Goal: Information Seeking & Learning: Compare options

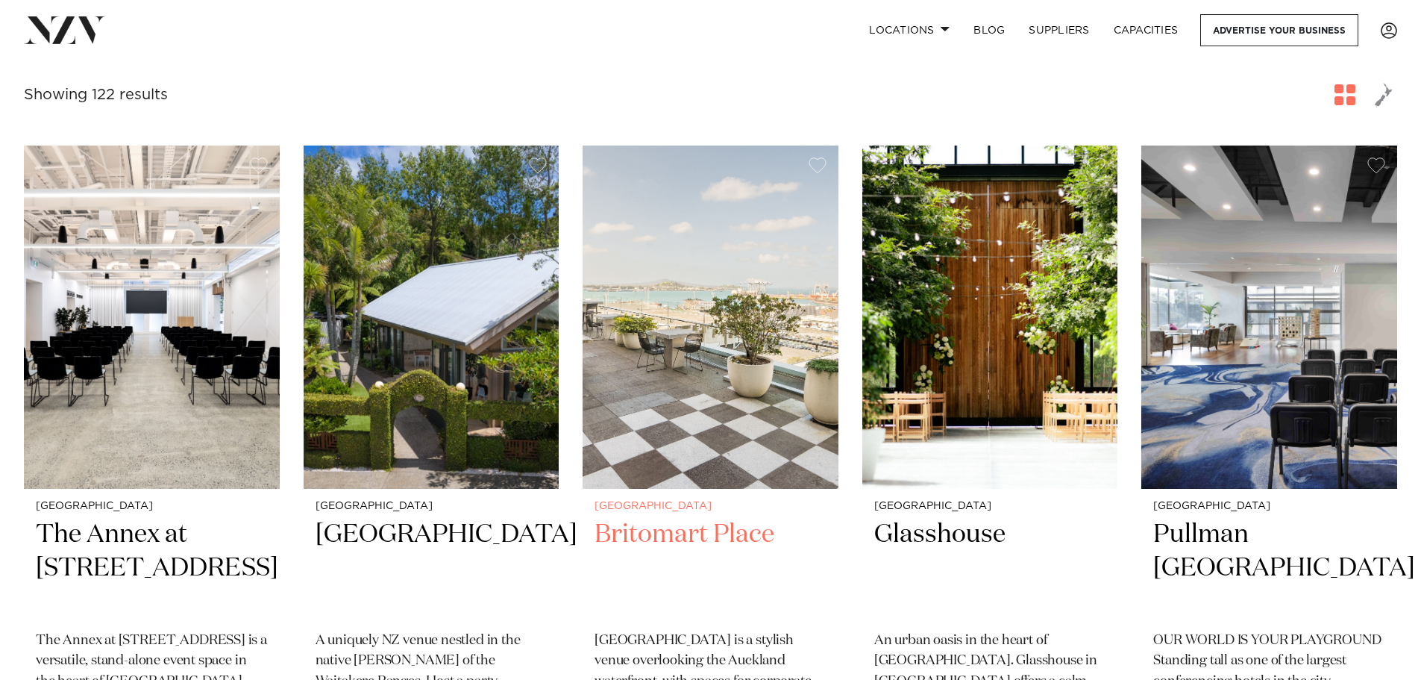
scroll to position [597, 0]
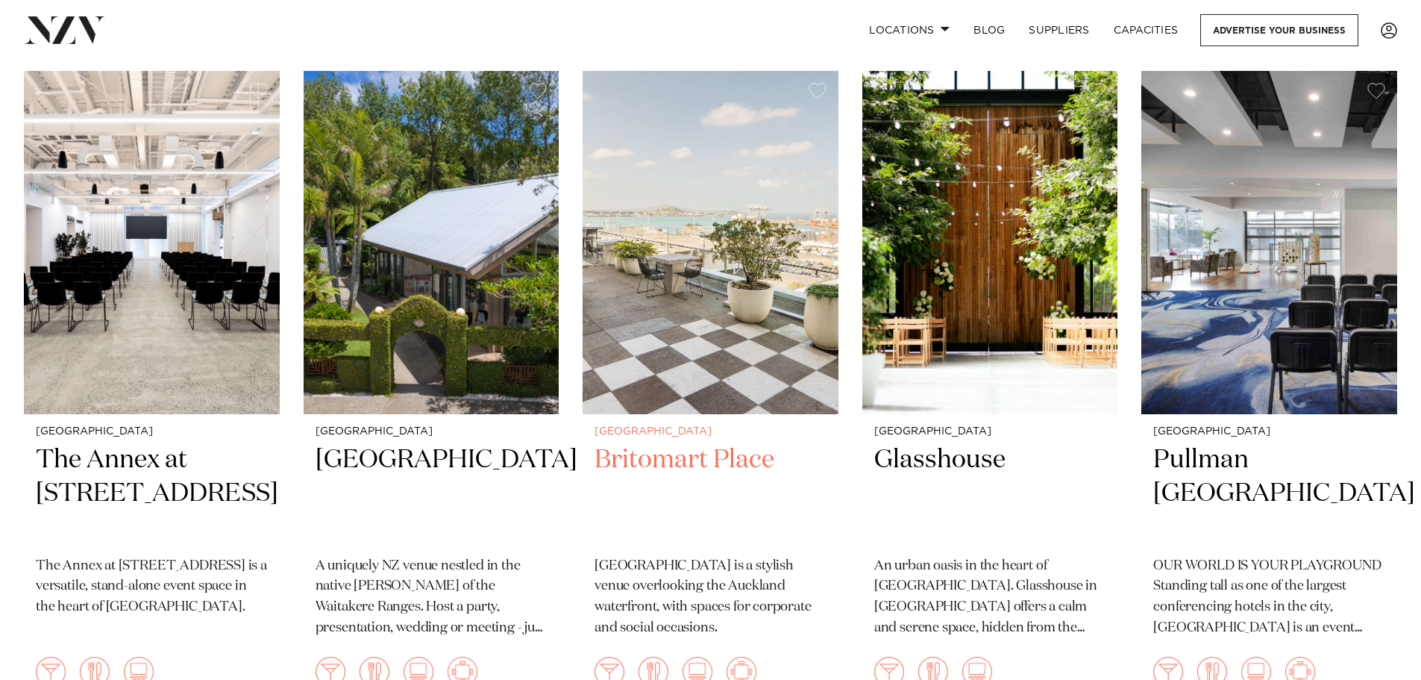
click at [705, 443] on h2 "Britomart Place" at bounding box center [711, 493] width 232 height 101
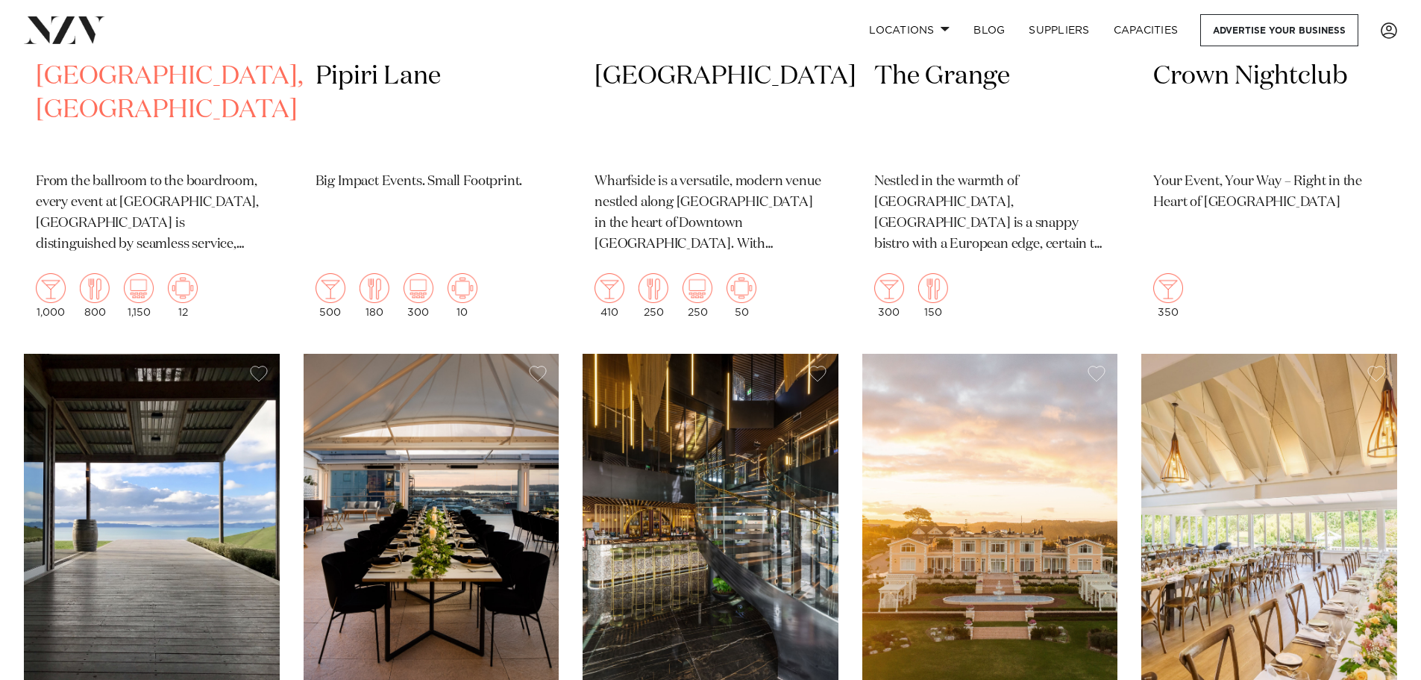
scroll to position [2537, 0]
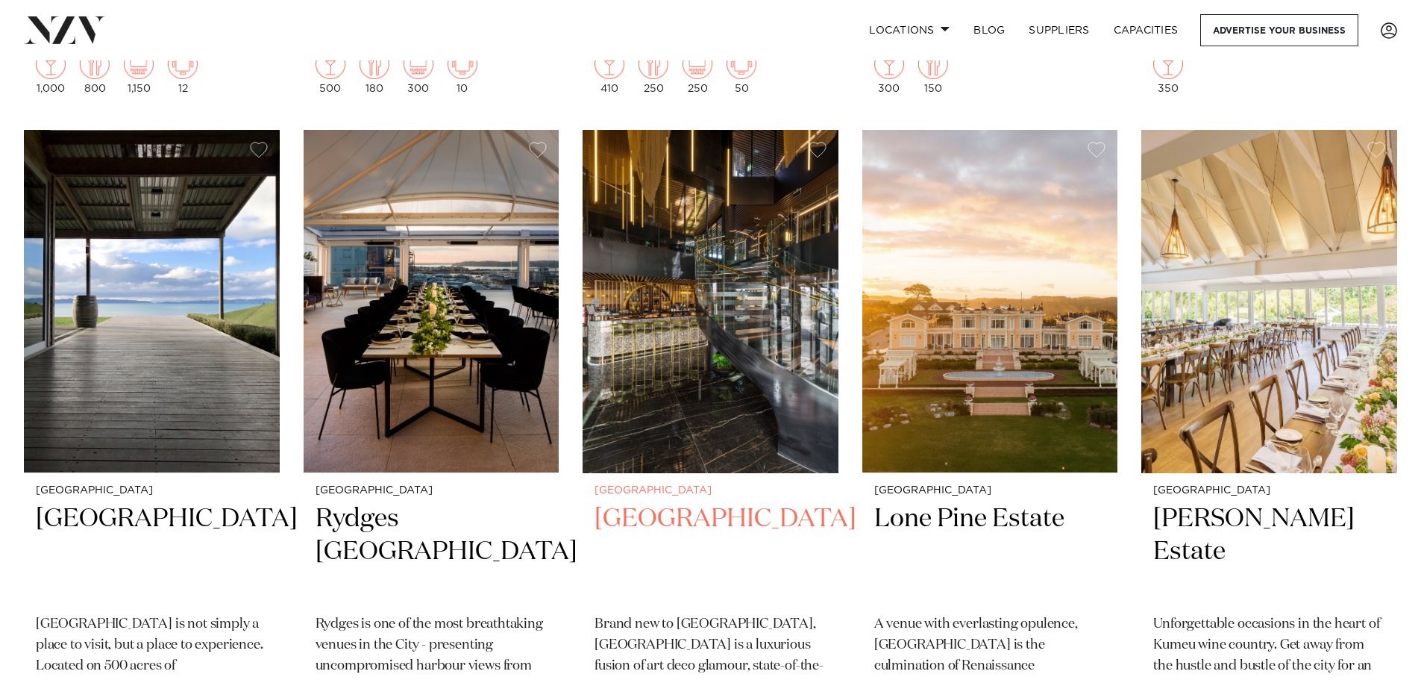
click at [657, 513] on h2 "SOHO Hotel Auckland" at bounding box center [711, 552] width 232 height 101
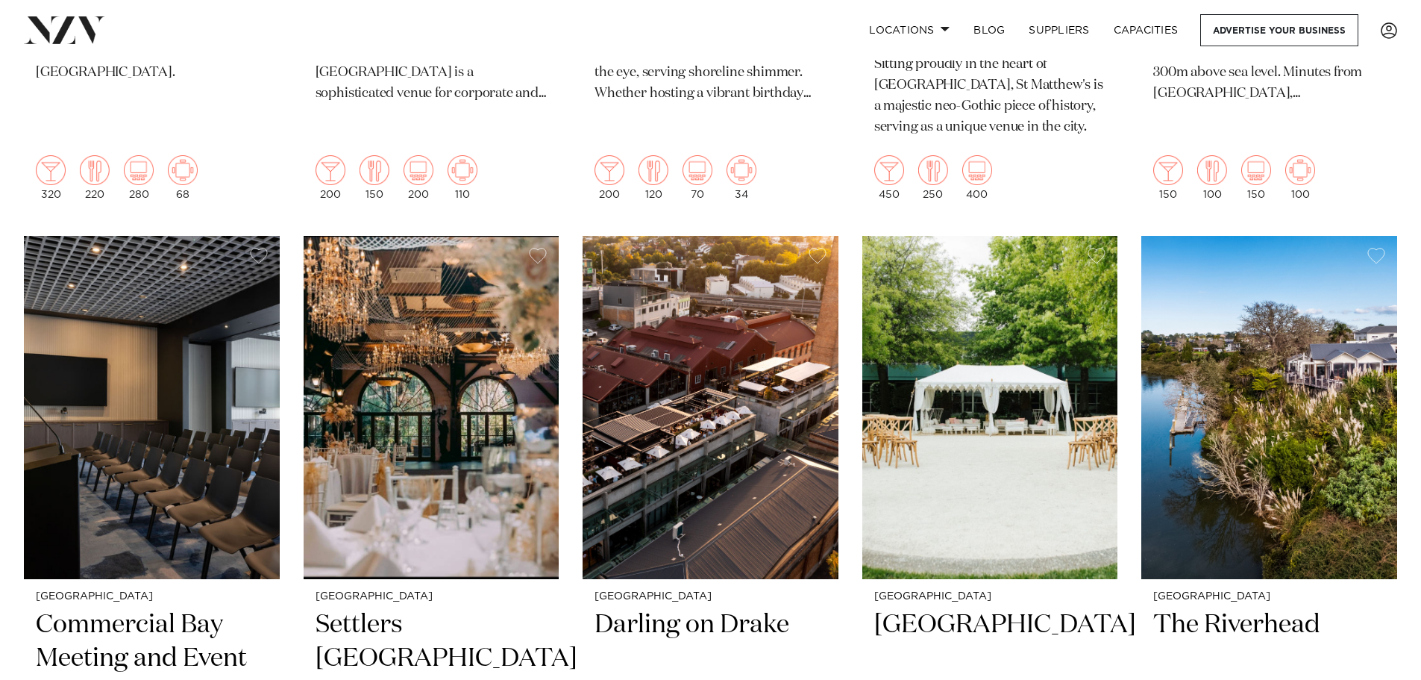
scroll to position [3946, 0]
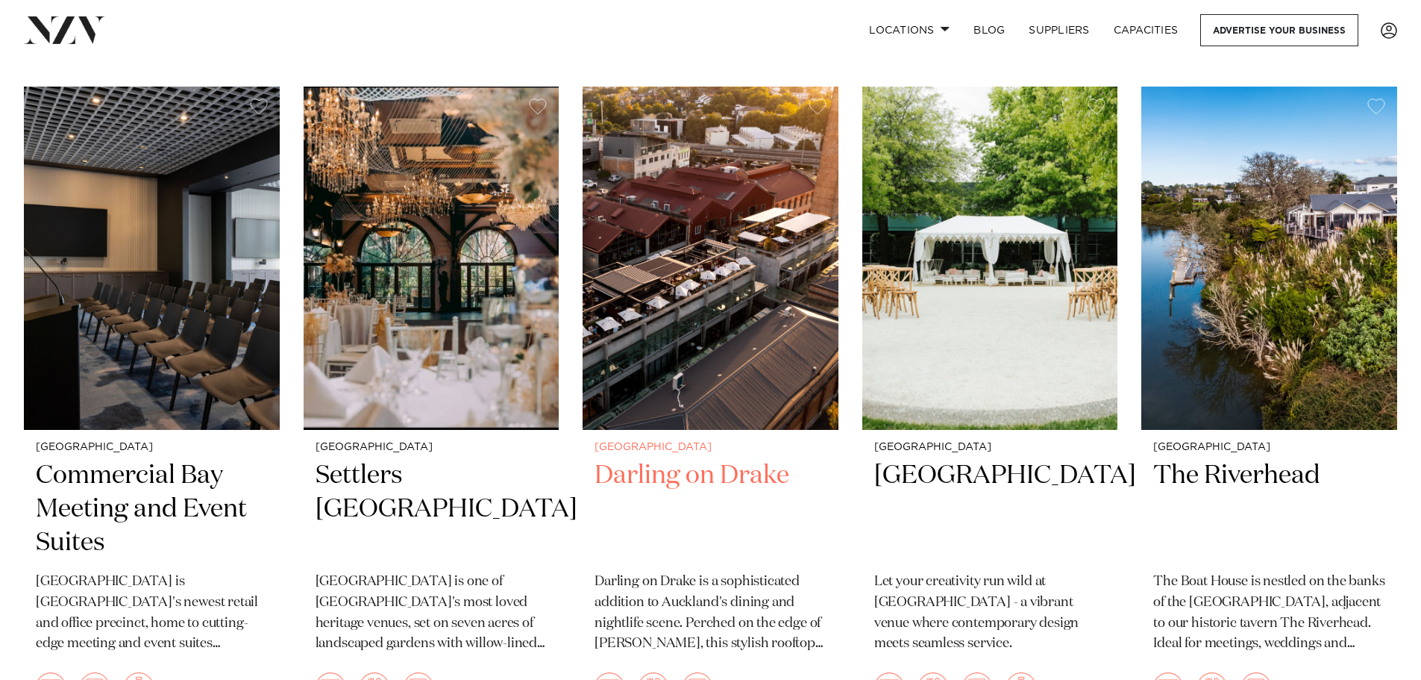
click at [696, 459] on h2 "Darling on Drake" at bounding box center [711, 509] width 232 height 101
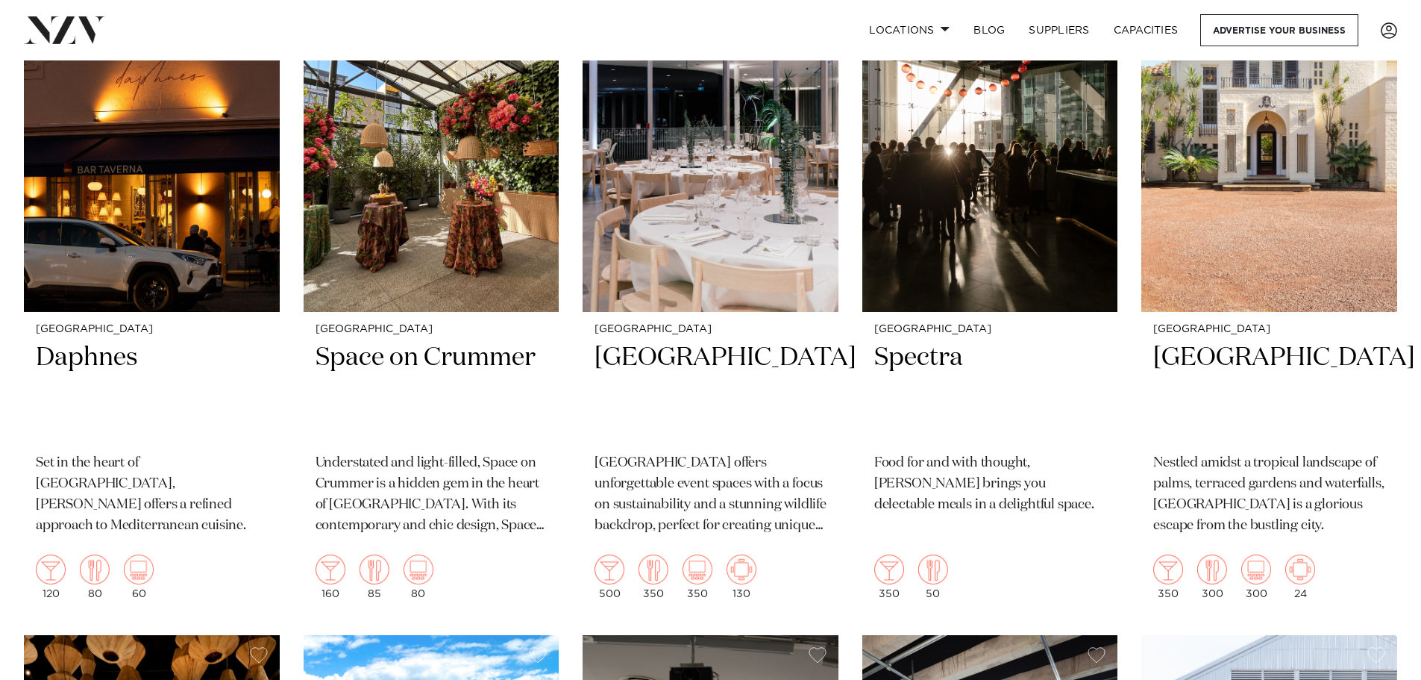
scroll to position [11243, 0]
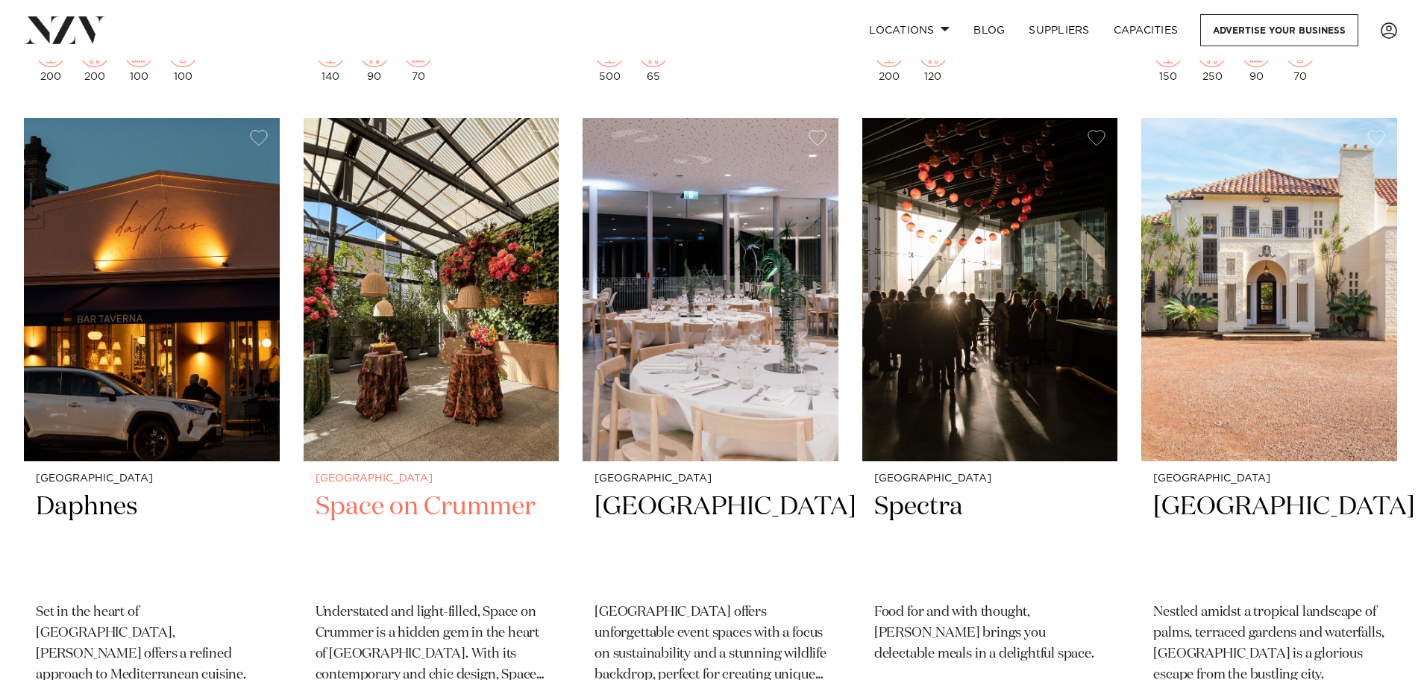
click at [475, 490] on h2 "Space on Crummer" at bounding box center [432, 540] width 232 height 101
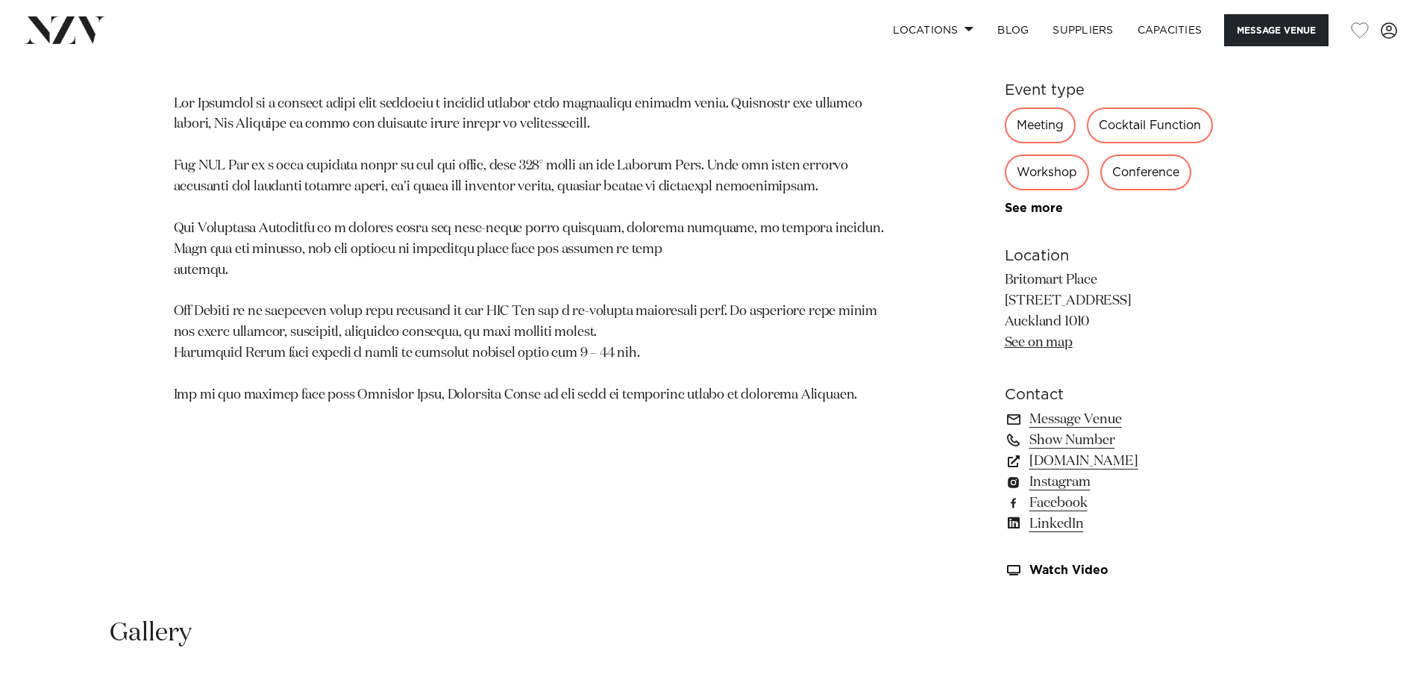
scroll to position [522, 0]
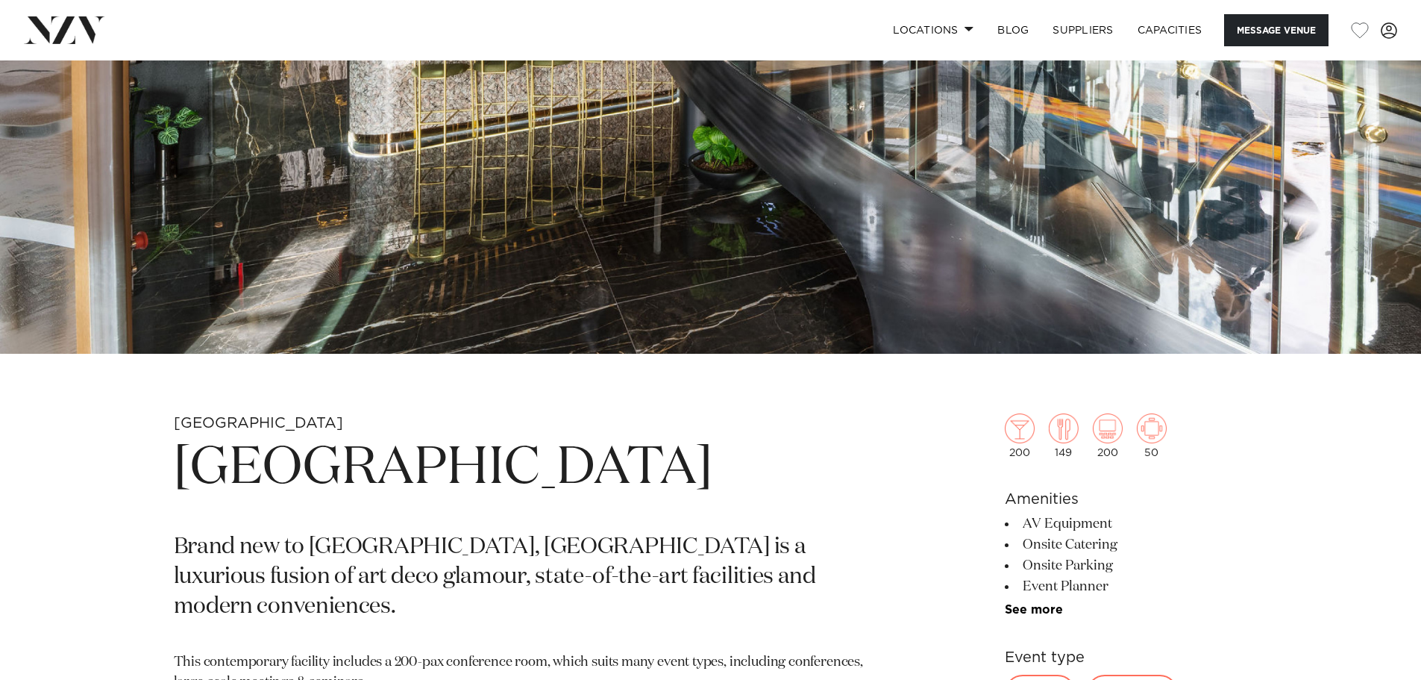
scroll to position [672, 0]
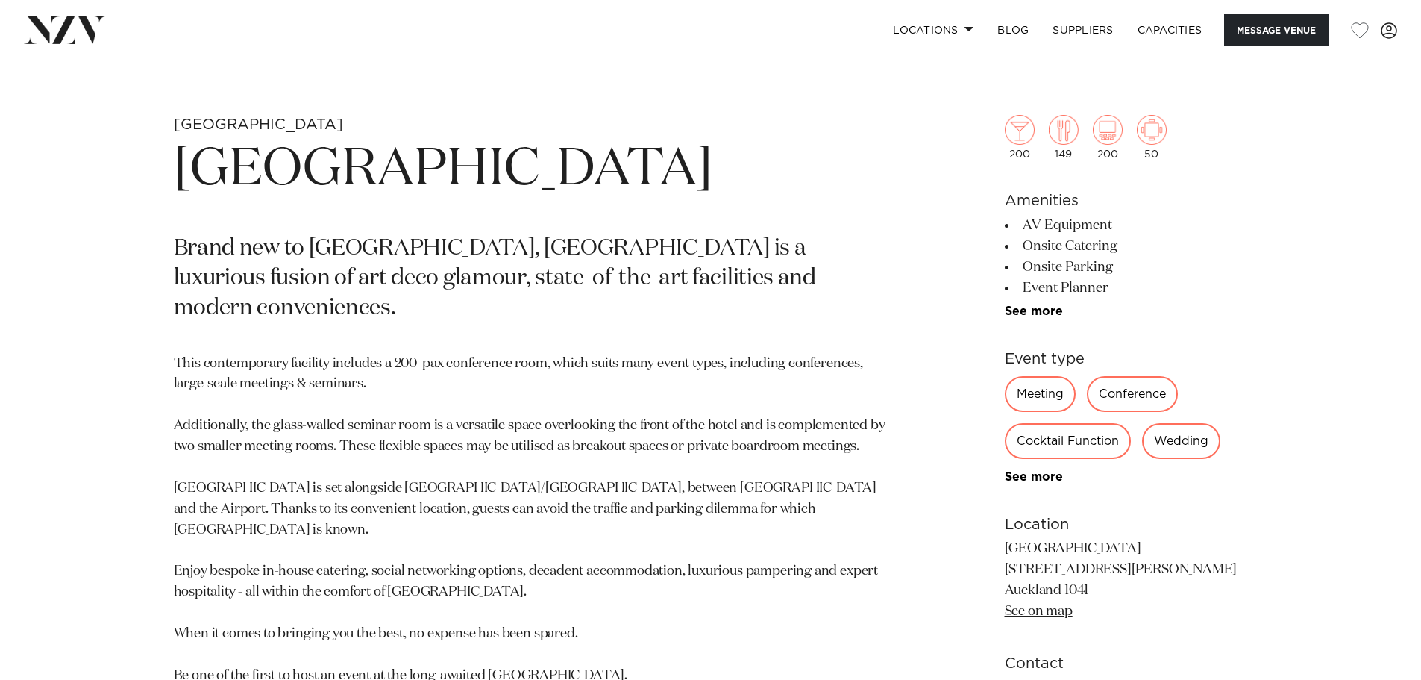
click at [1053, 442] on div "Cocktail Function" at bounding box center [1068, 441] width 126 height 36
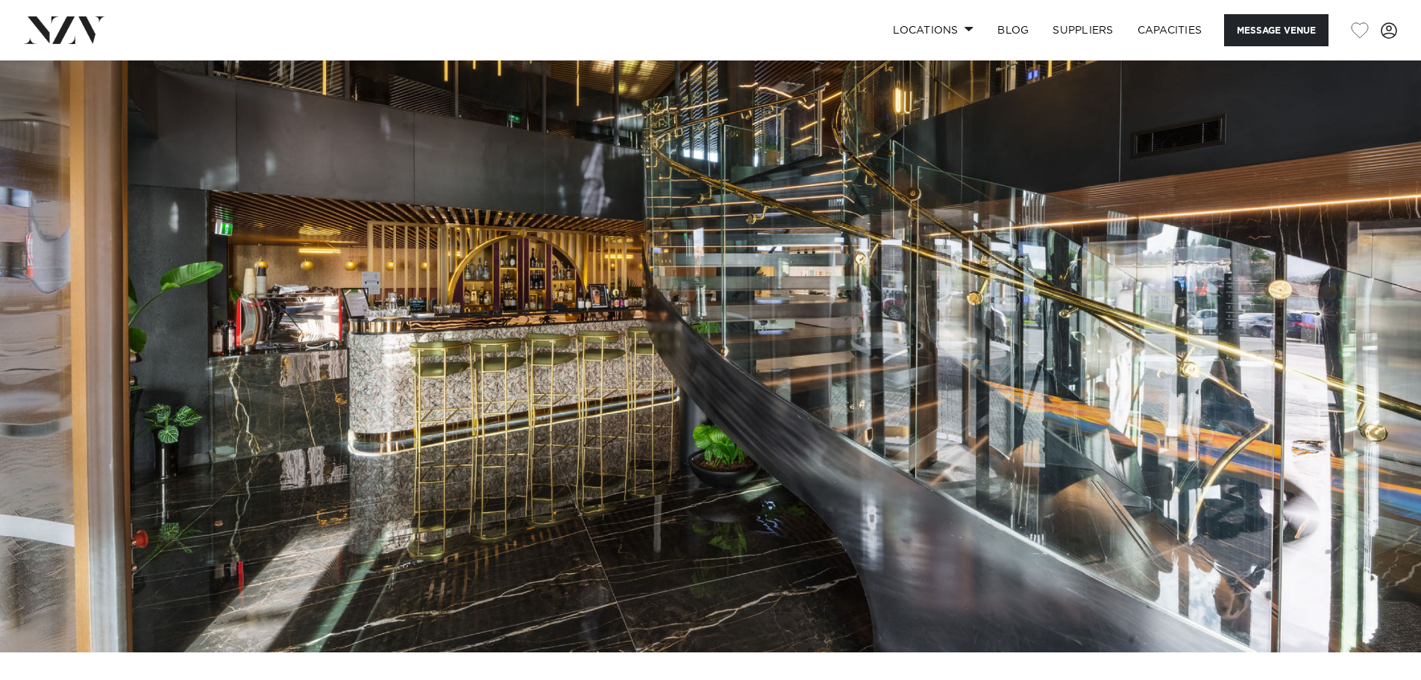
scroll to position [0, 0]
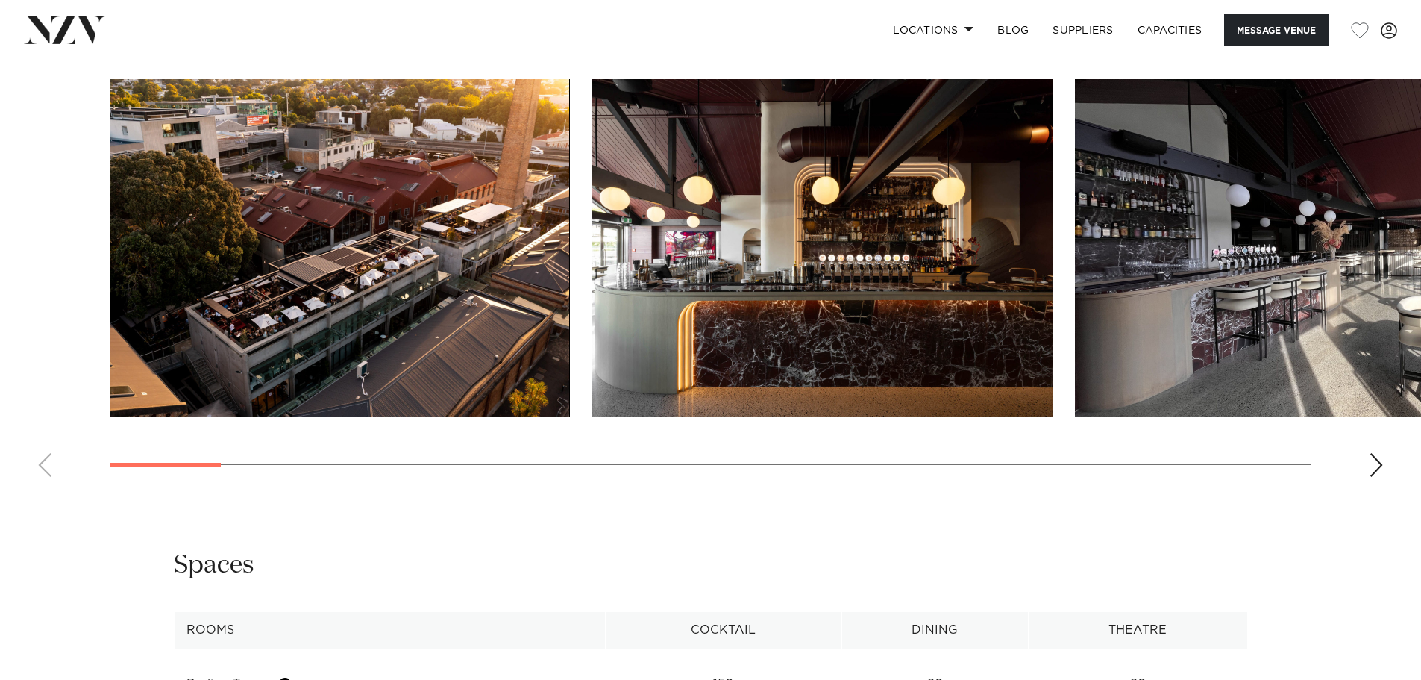
scroll to position [2015, 0]
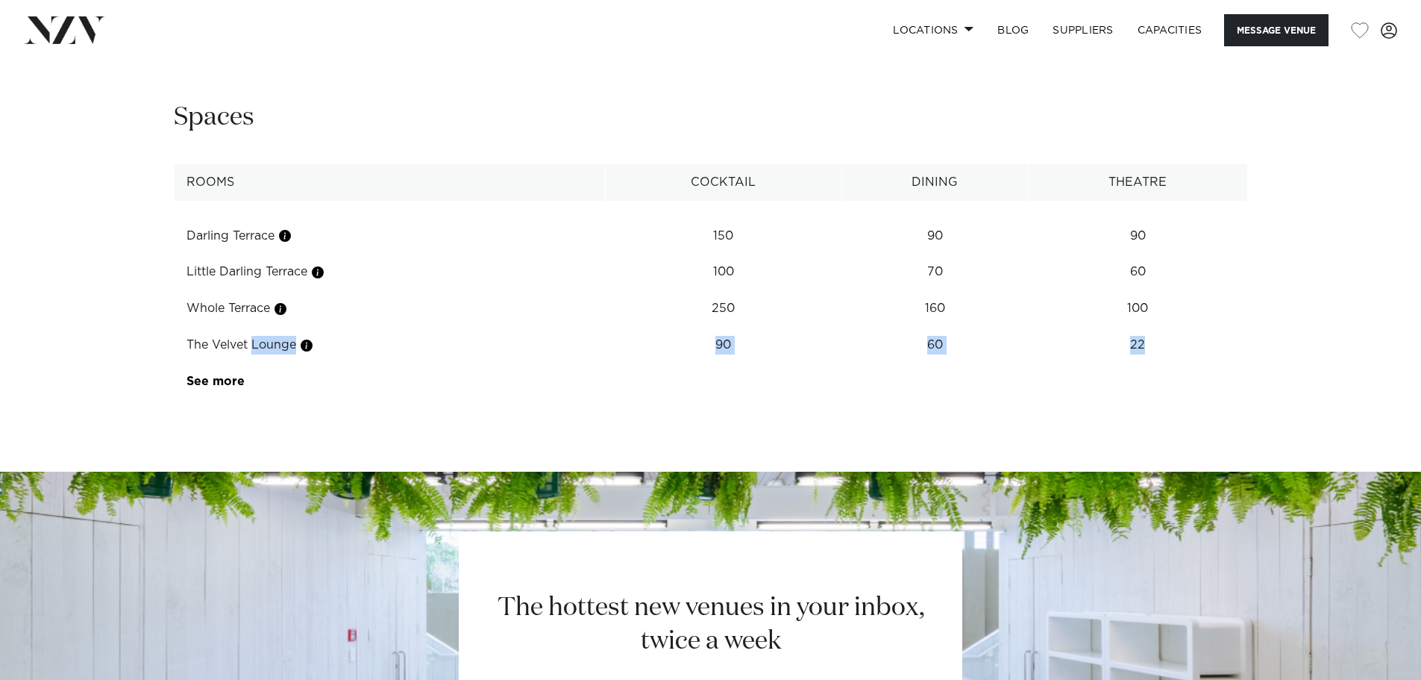
drag, startPoint x: 195, startPoint y: 393, endPoint x: 1184, endPoint y: 397, distance: 988.7
click at [1184, 363] on tr "The Velvet Lounge 90 60 22" at bounding box center [711, 345] width 1074 height 37
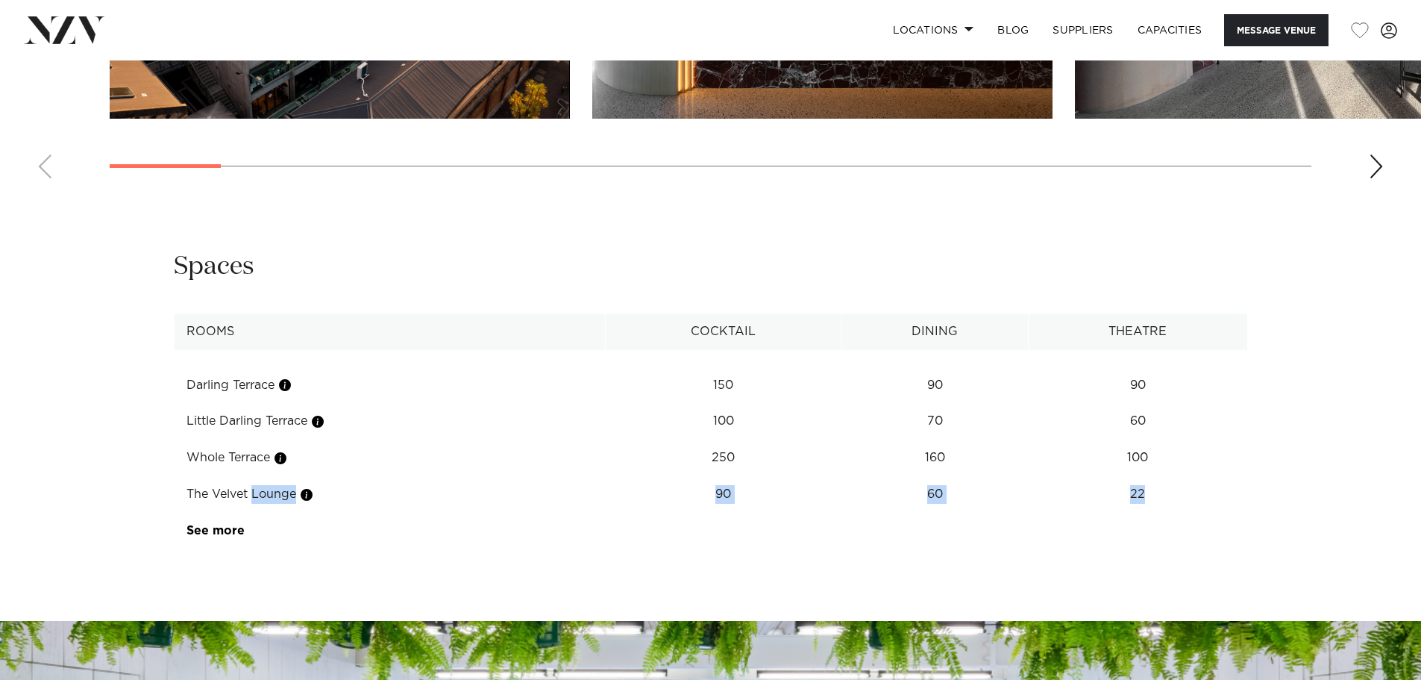
scroll to position [1642, 0]
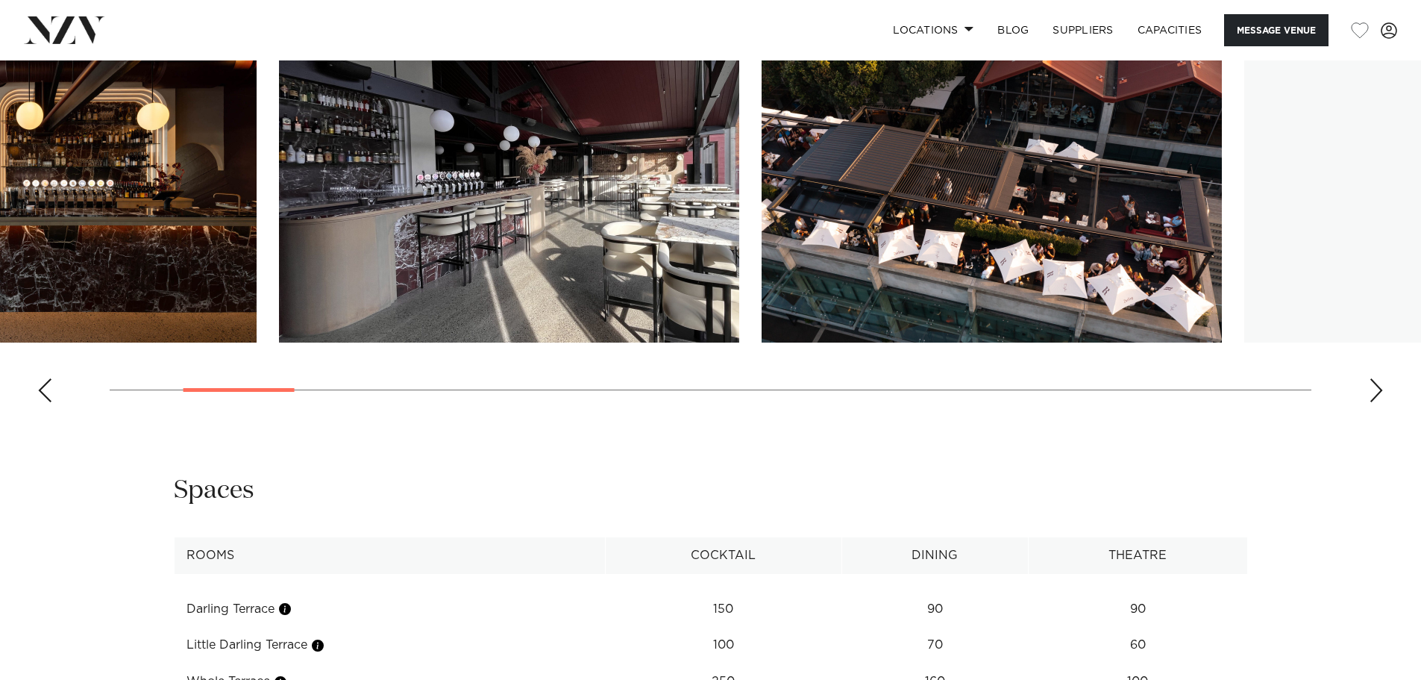
click at [40, 214] on img "2 / 27" at bounding box center [26, 173] width 460 height 338
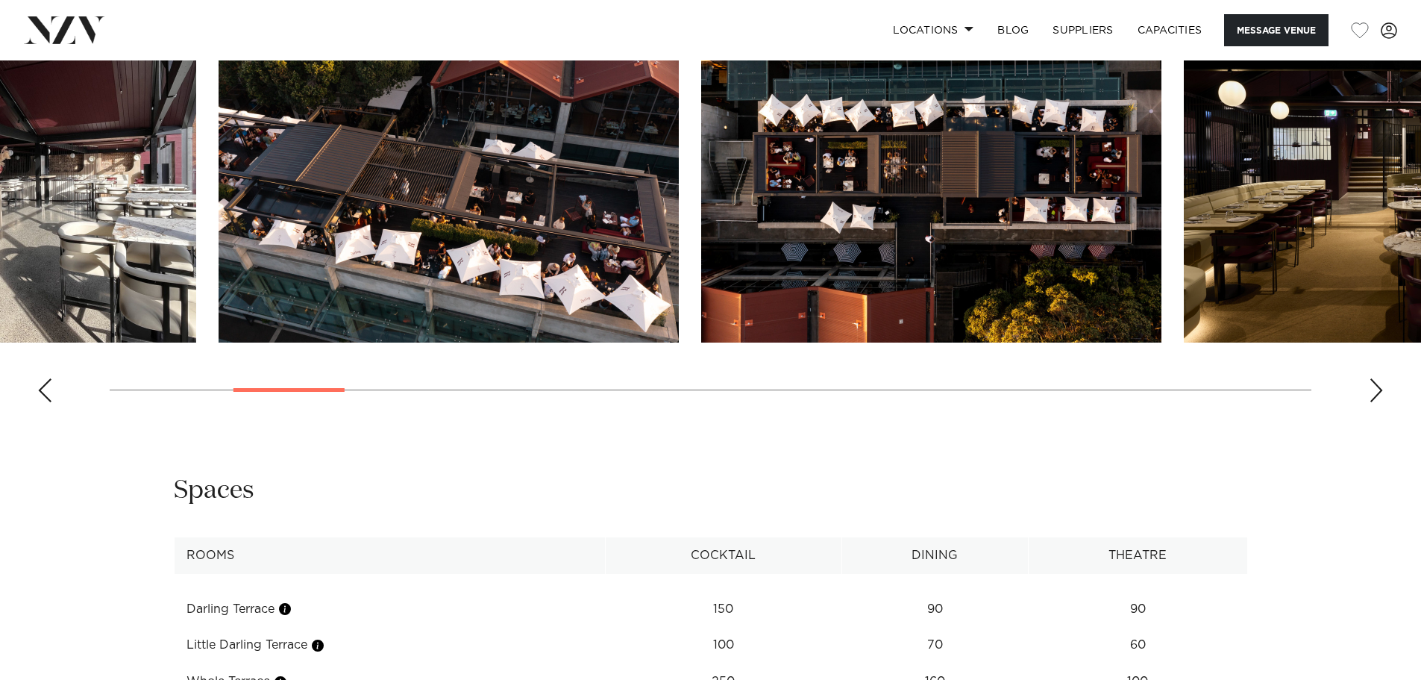
click at [219, 235] on img "4 / 27" at bounding box center [449, 173] width 460 height 338
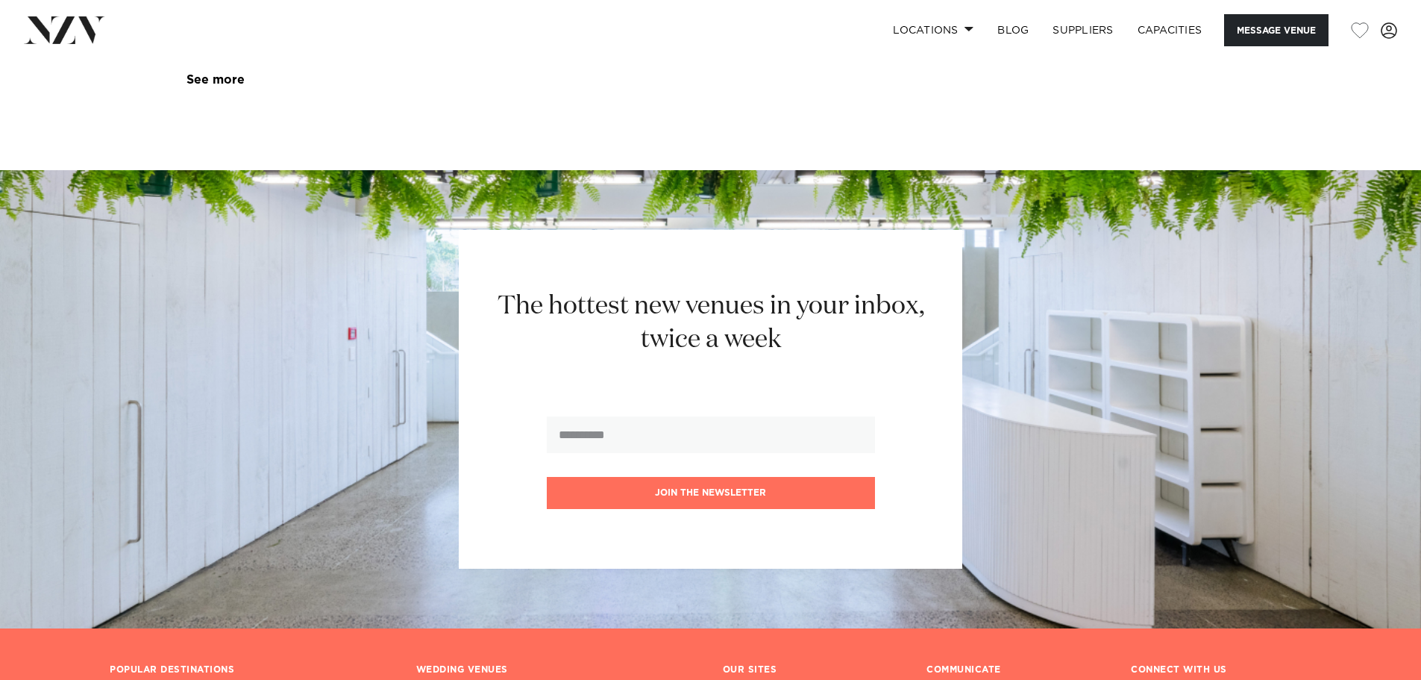
scroll to position [2018, 0]
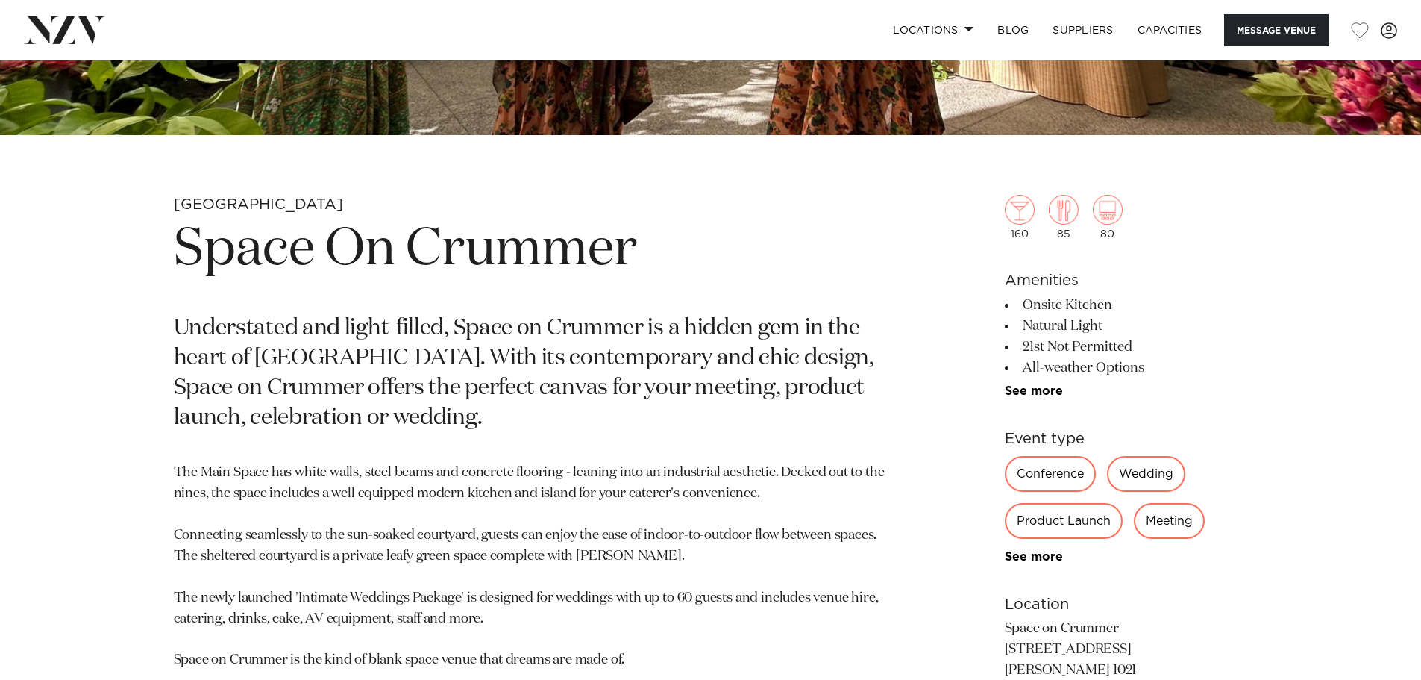
scroll to position [368, 0]
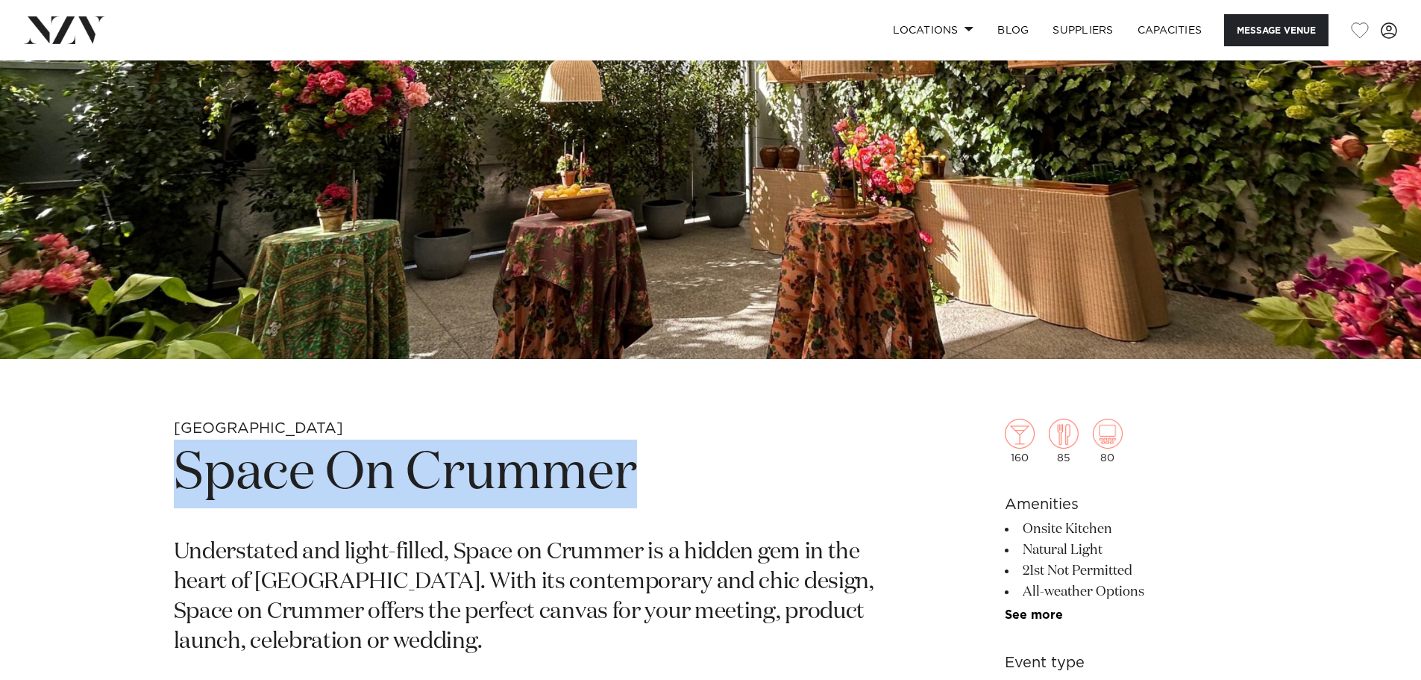
drag, startPoint x: 169, startPoint y: 472, endPoint x: 692, endPoint y: 506, distance: 524.1
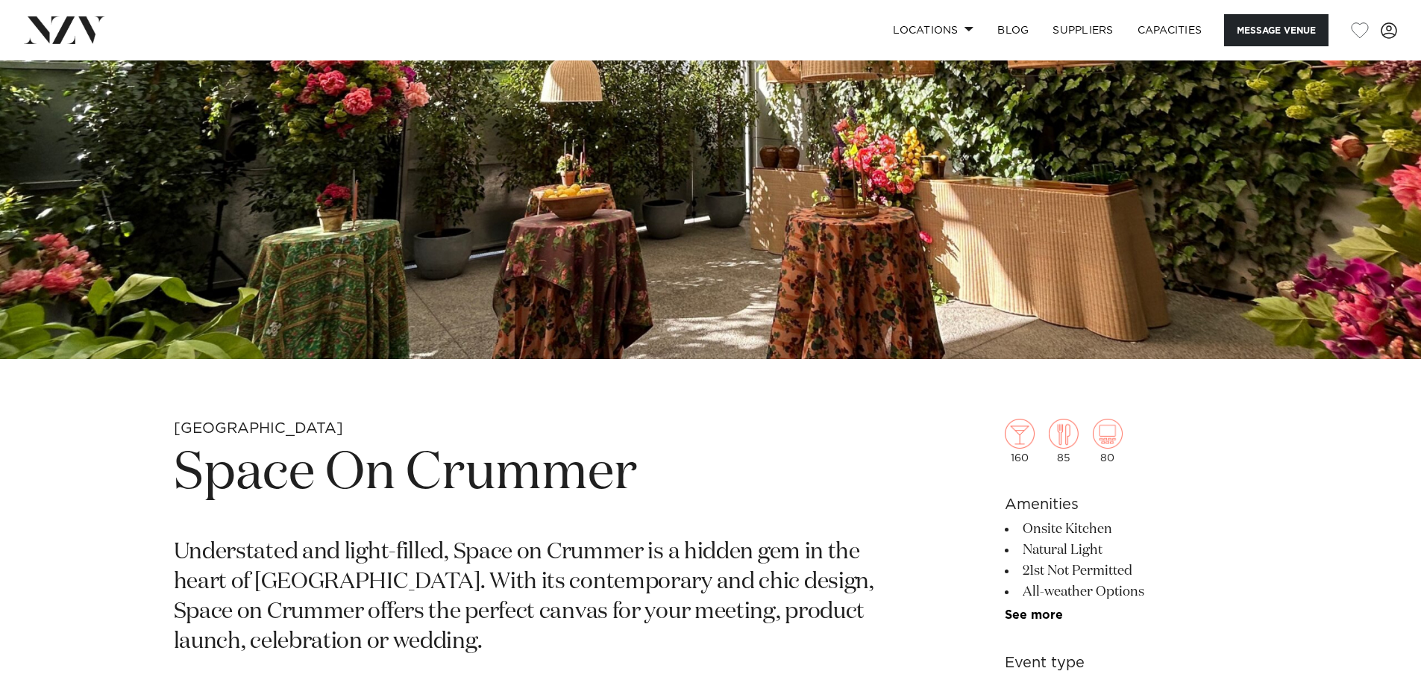
click at [492, 653] on p "Understated and light-filled, Space on Crummer is a hidden gem in the heart of …" at bounding box center [536, 597] width 725 height 119
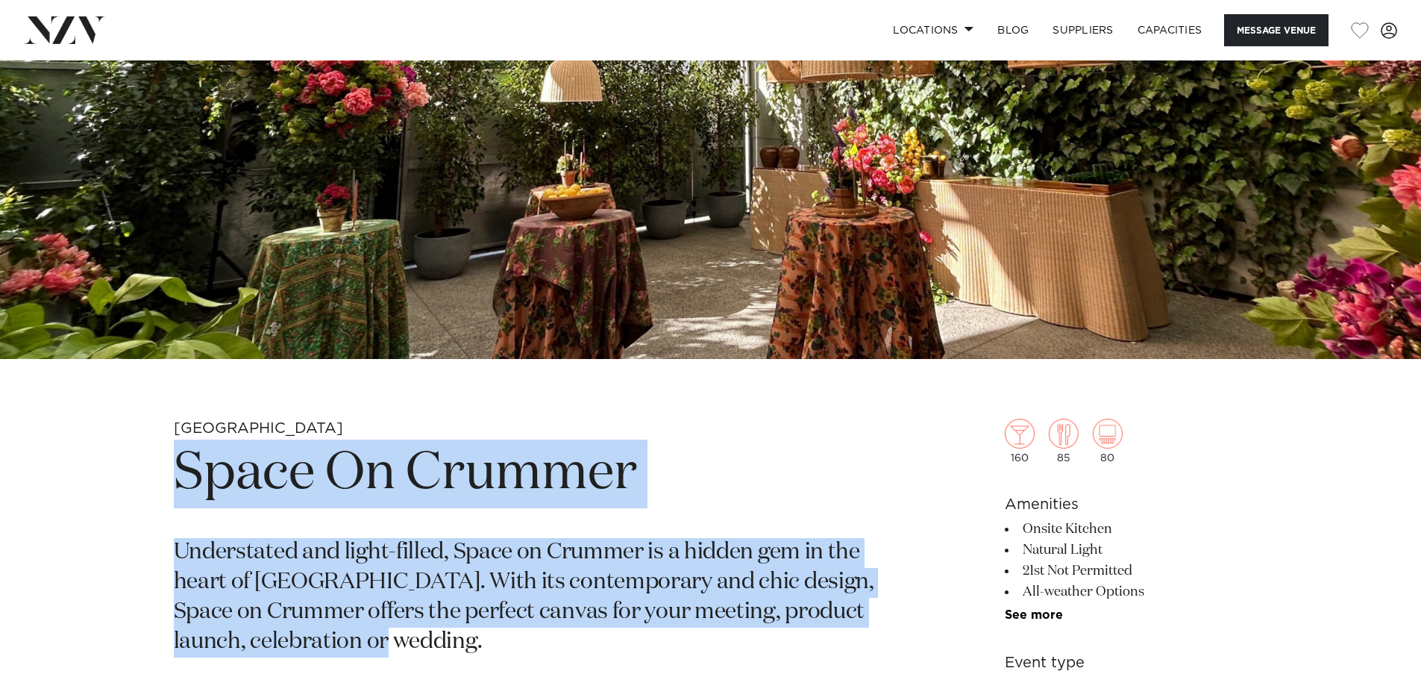
drag, startPoint x: 473, startPoint y: 651, endPoint x: 166, endPoint y: 471, distance: 355.9
copy section "Space On Crummer Understated and light-filled, Space on Crummer is a hidden gem…"
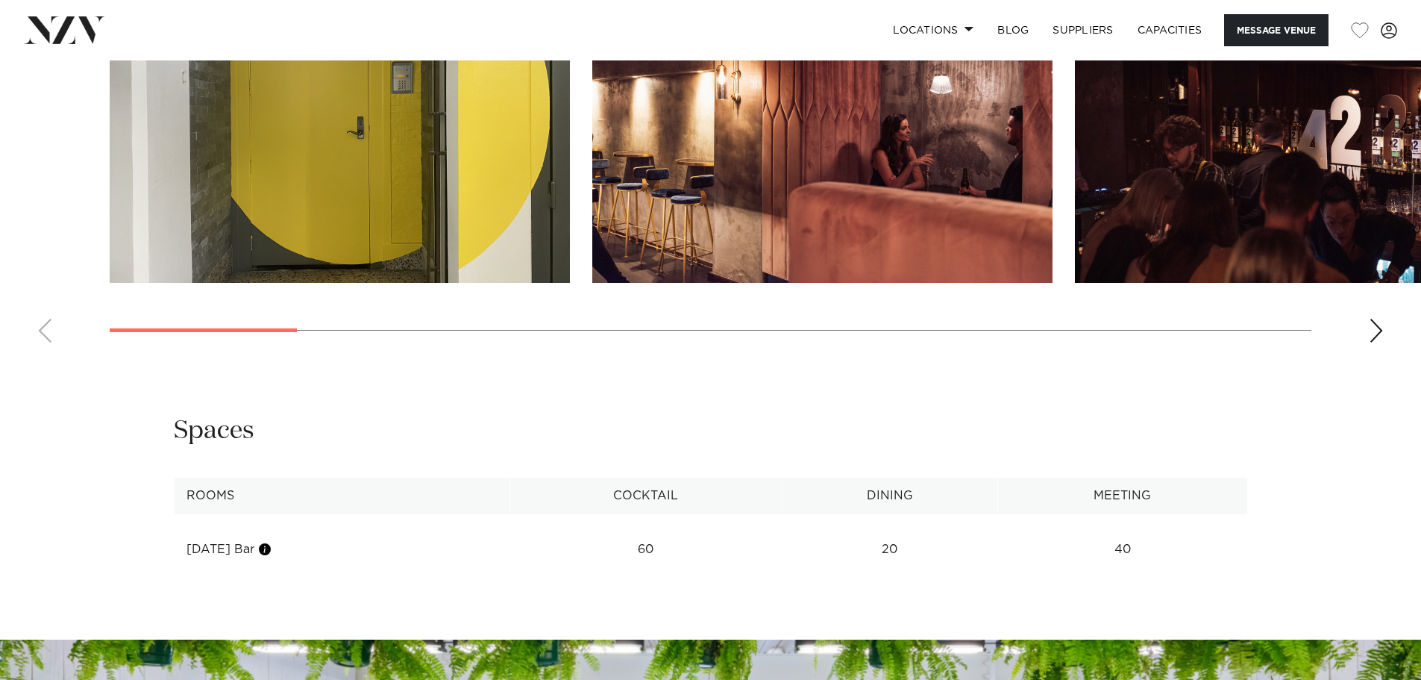
scroll to position [1418, 0]
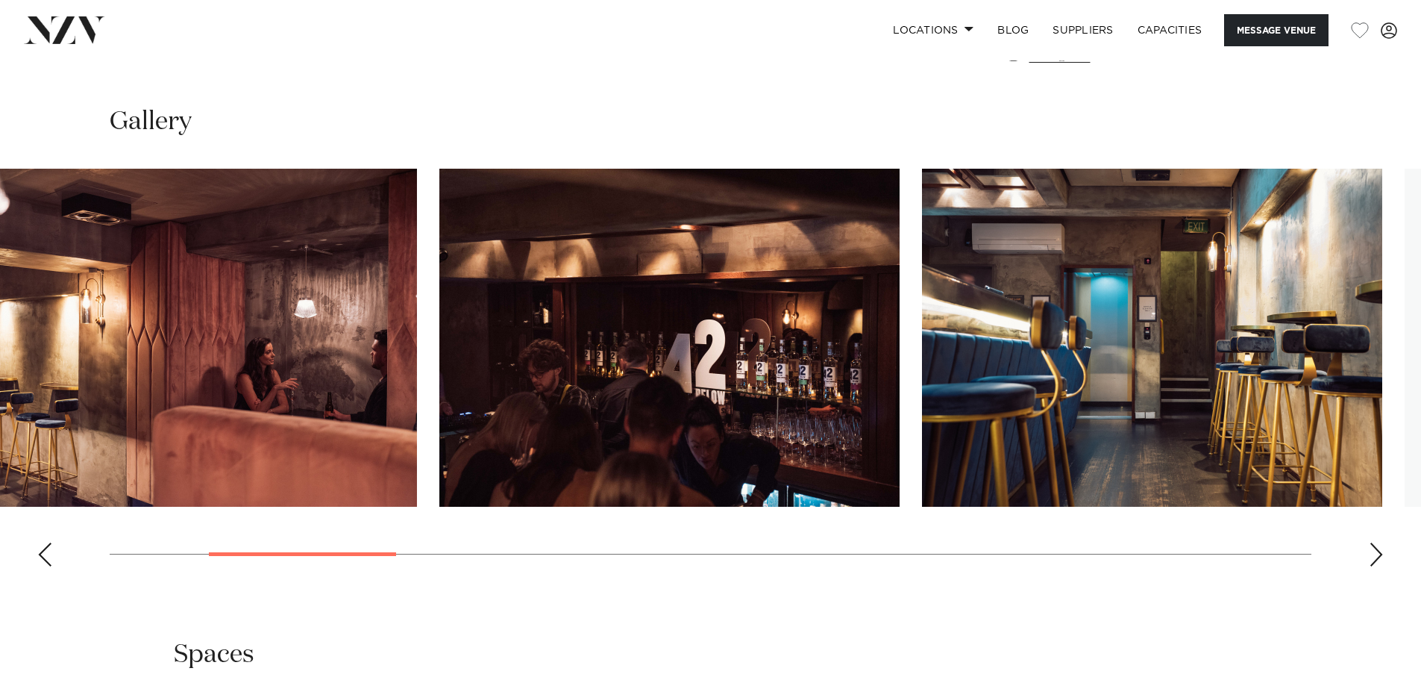
click at [382, 358] on img "2 / 16" at bounding box center [187, 338] width 460 height 338
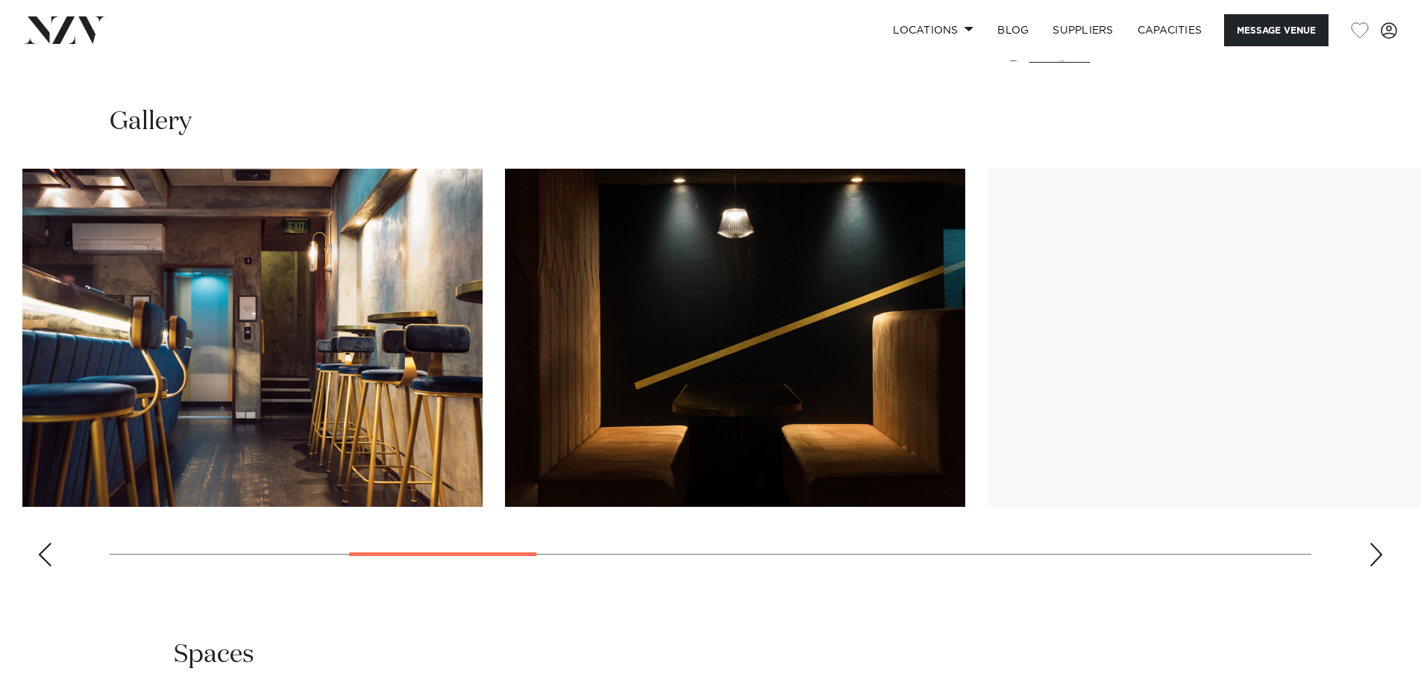
click at [0, 293] on swiper-container at bounding box center [710, 374] width 1421 height 410
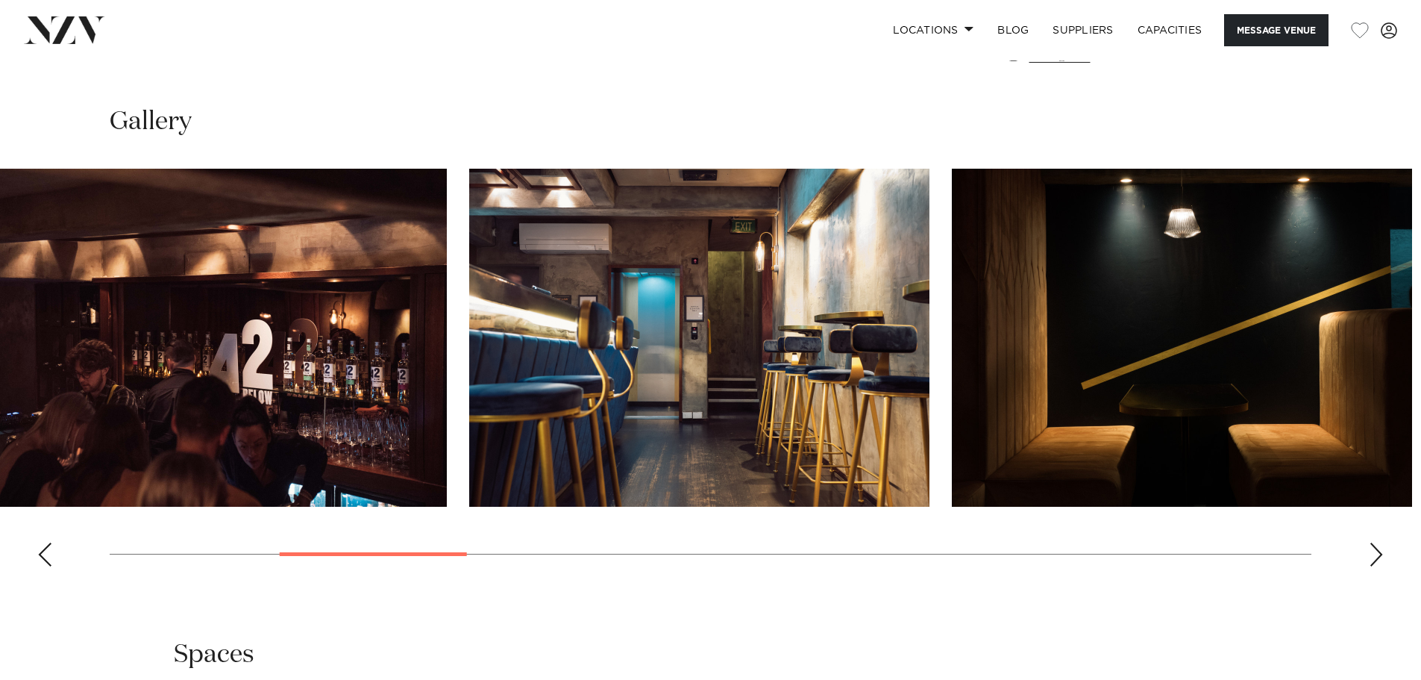
click at [140, 325] on img "3 / 16" at bounding box center [217, 338] width 460 height 338
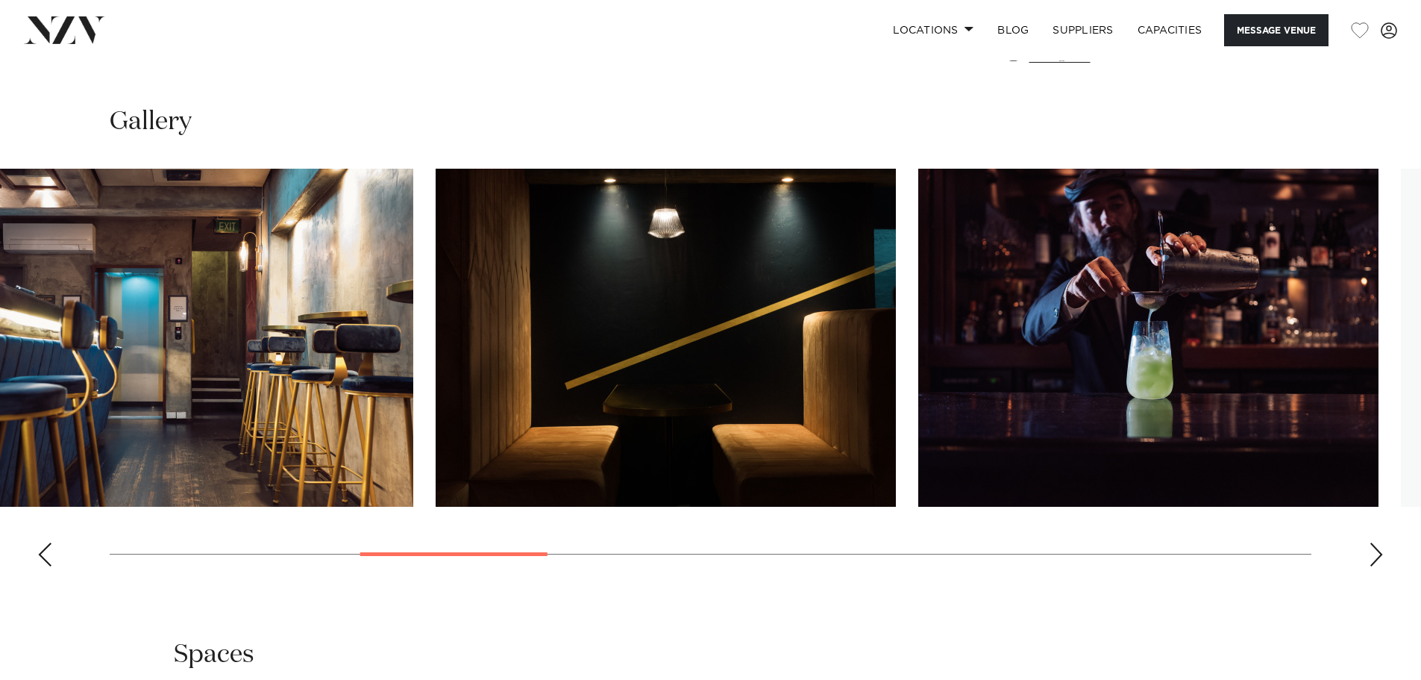
click at [0, 266] on img "4 / 16" at bounding box center [183, 338] width 460 height 338
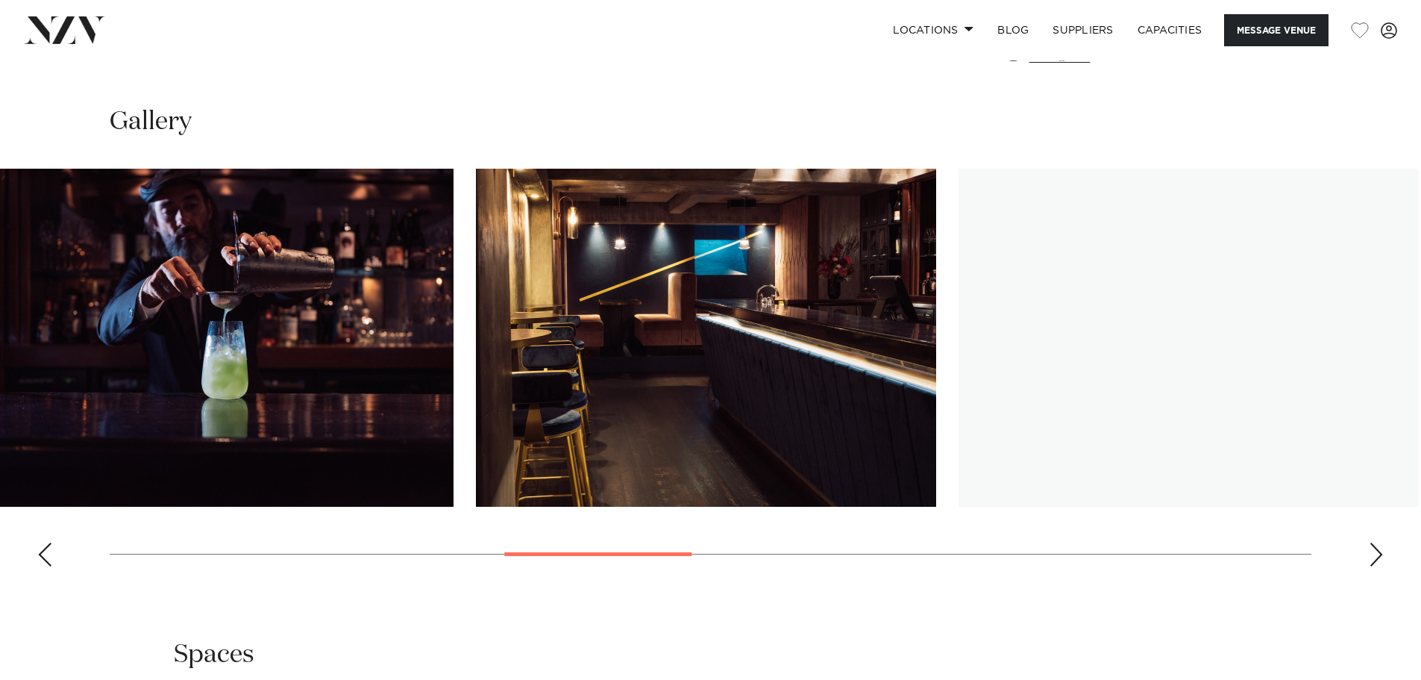
click at [0, 0] on slot at bounding box center [0, 0] width 0 height 0
